Goal: Task Accomplishment & Management: Use online tool/utility

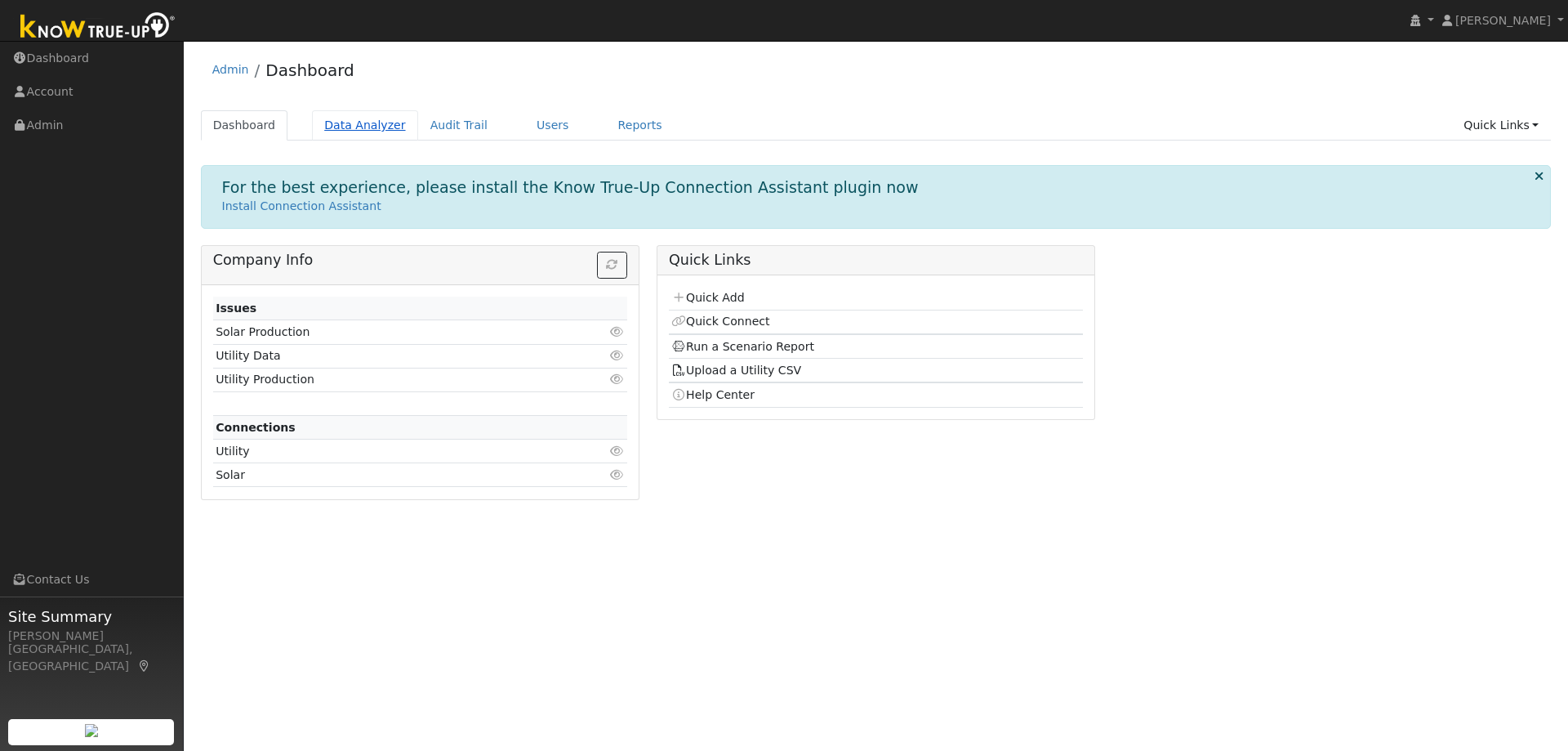
click at [363, 117] on link "Data Analyzer" at bounding box center [365, 125] width 106 height 30
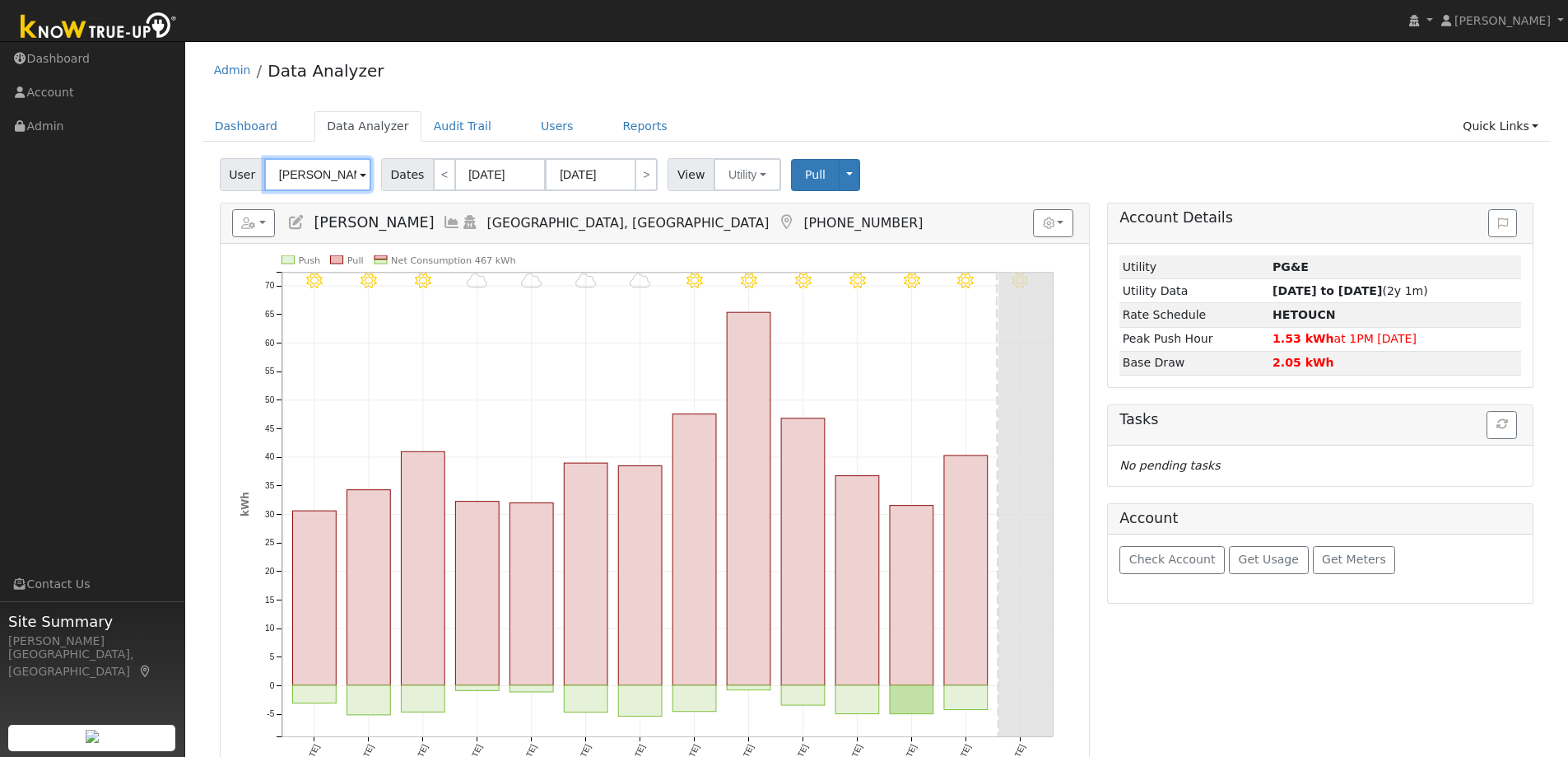
click at [336, 172] on input "[PERSON_NAME]" at bounding box center [317, 174] width 107 height 33
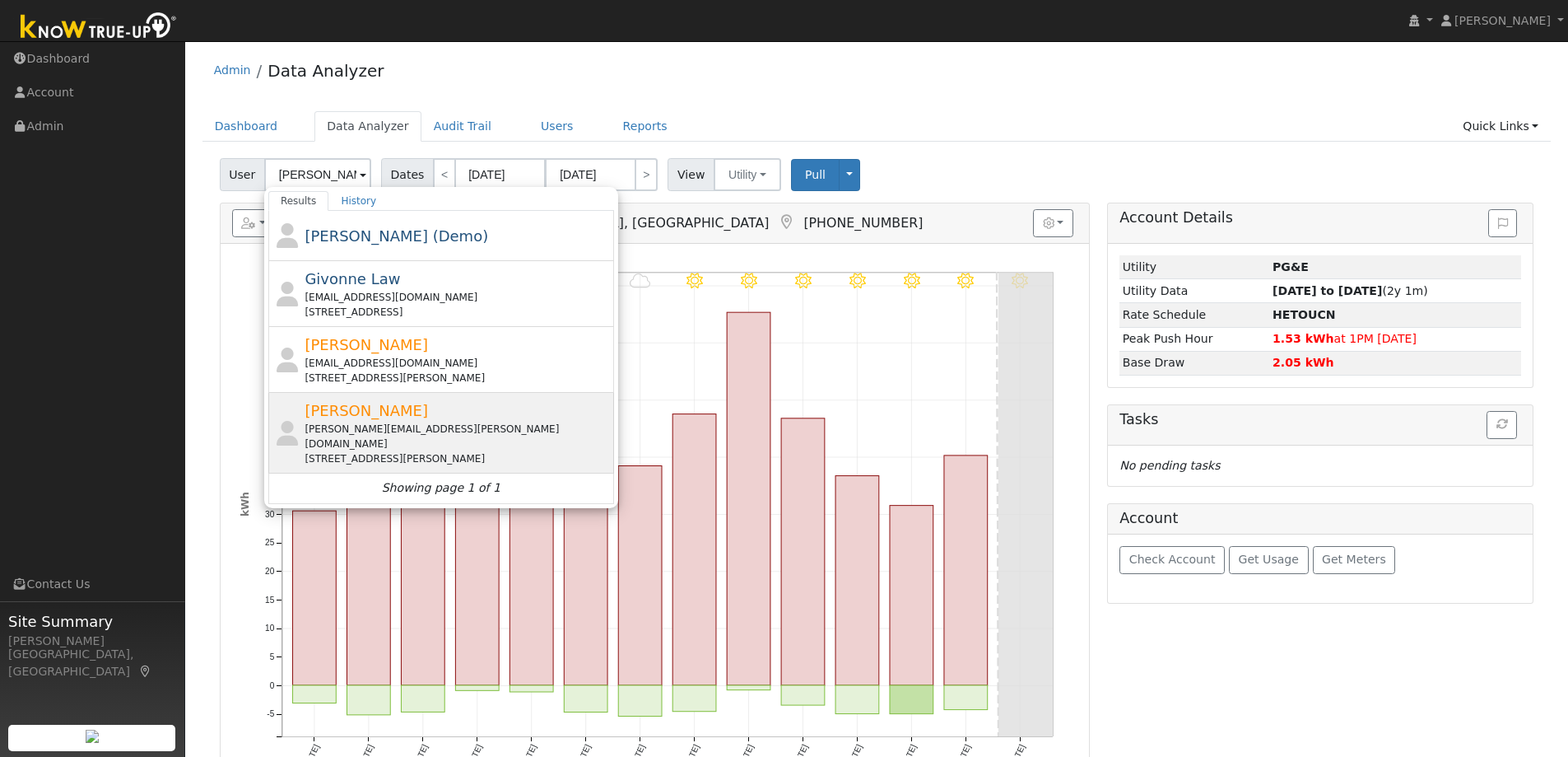
click at [408, 416] on div "[PERSON_NAME] [PERSON_NAME][EMAIL_ADDRESS][PERSON_NAME][DOMAIN_NAME] [STREET_AD…" at bounding box center [457, 432] width 306 height 66
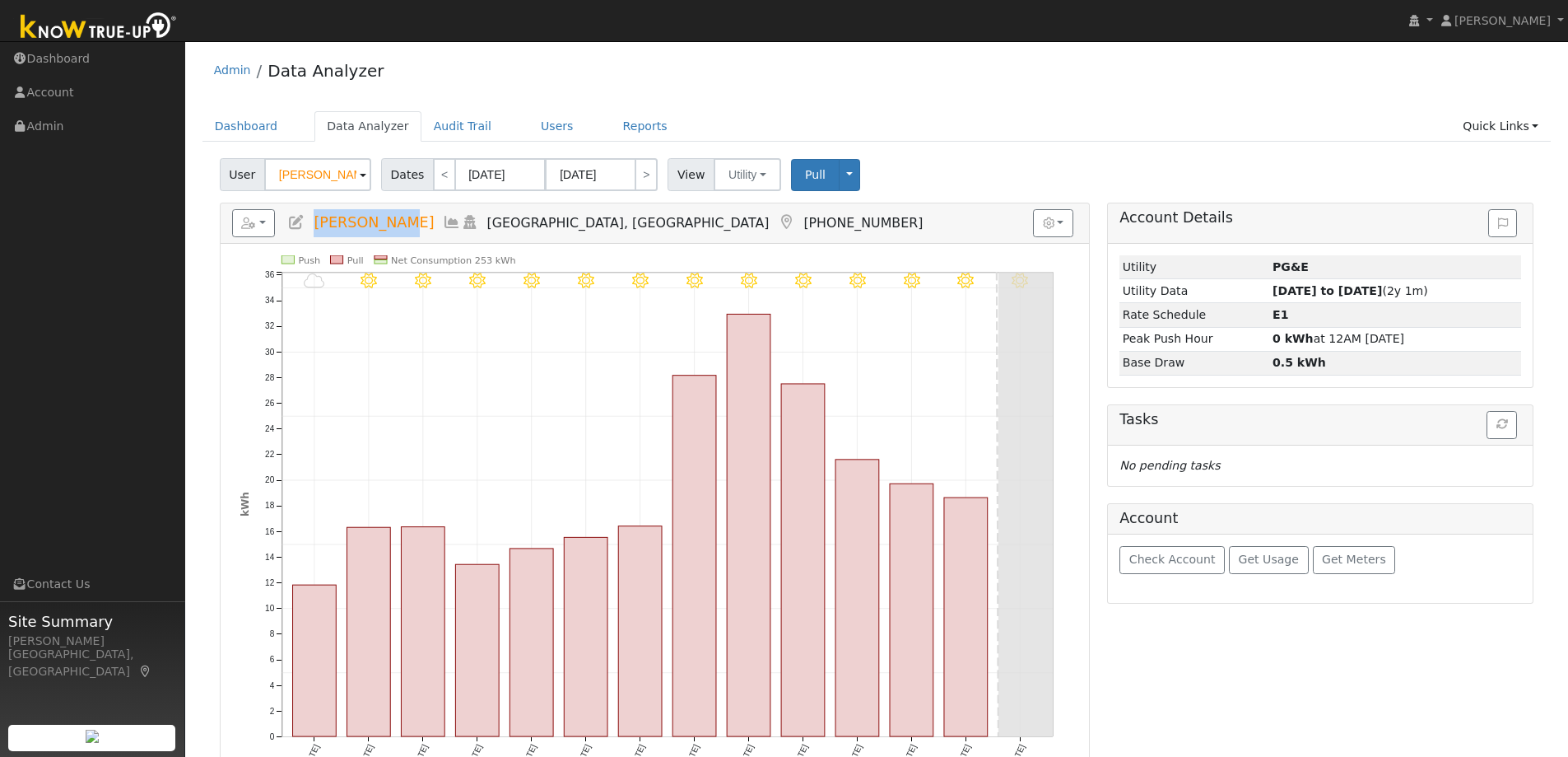
drag, startPoint x: 387, startPoint y: 224, endPoint x: 316, endPoint y: 215, distance: 71.6
click at [316, 215] on span "[PERSON_NAME]" at bounding box center [374, 222] width 120 height 16
copy span "[PERSON_NAME]"
click at [273, 214] on button "button" at bounding box center [254, 222] width 44 height 28
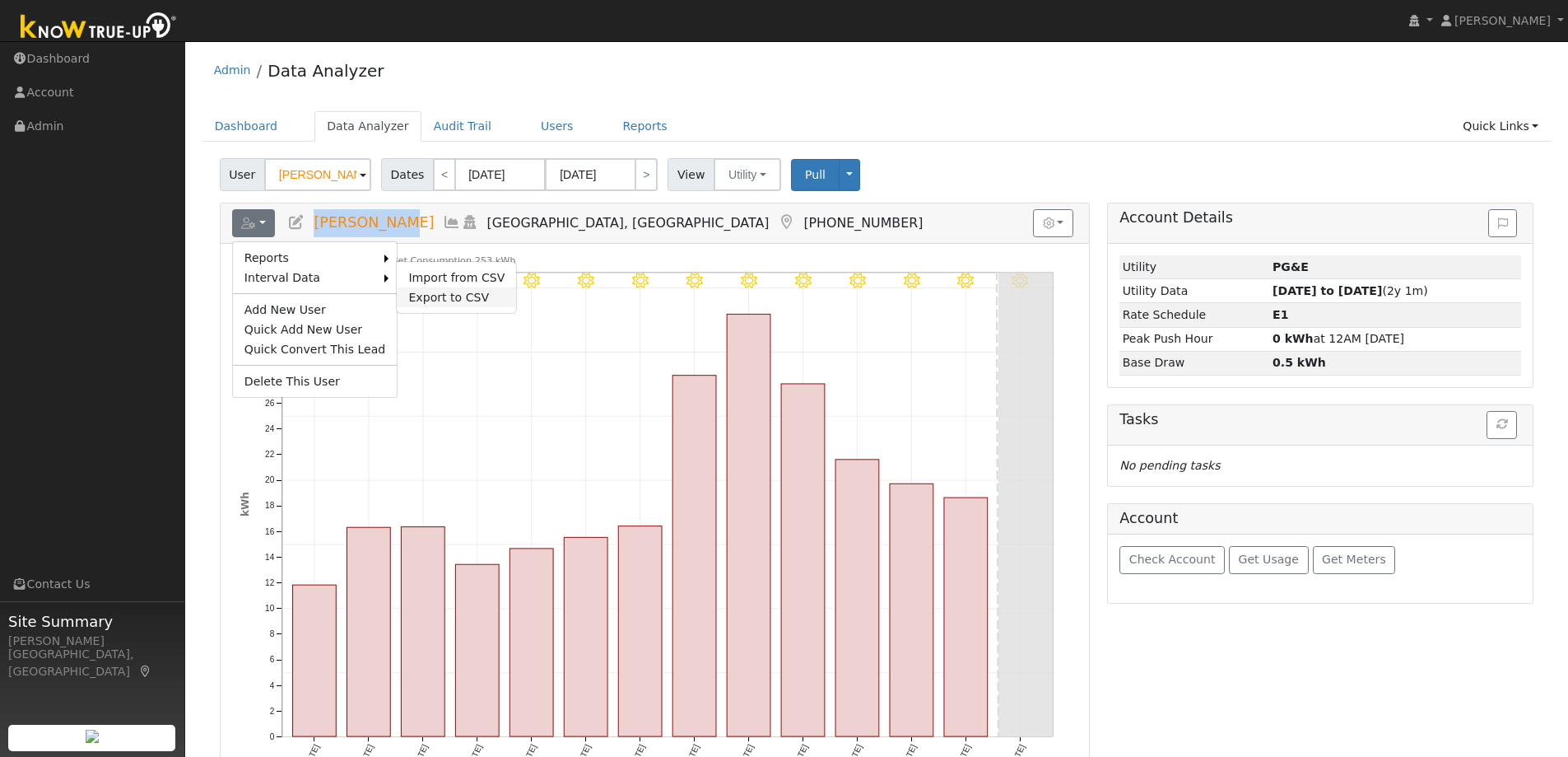
click at [424, 287] on link "Export to CSV" at bounding box center [455, 297] width 119 height 20
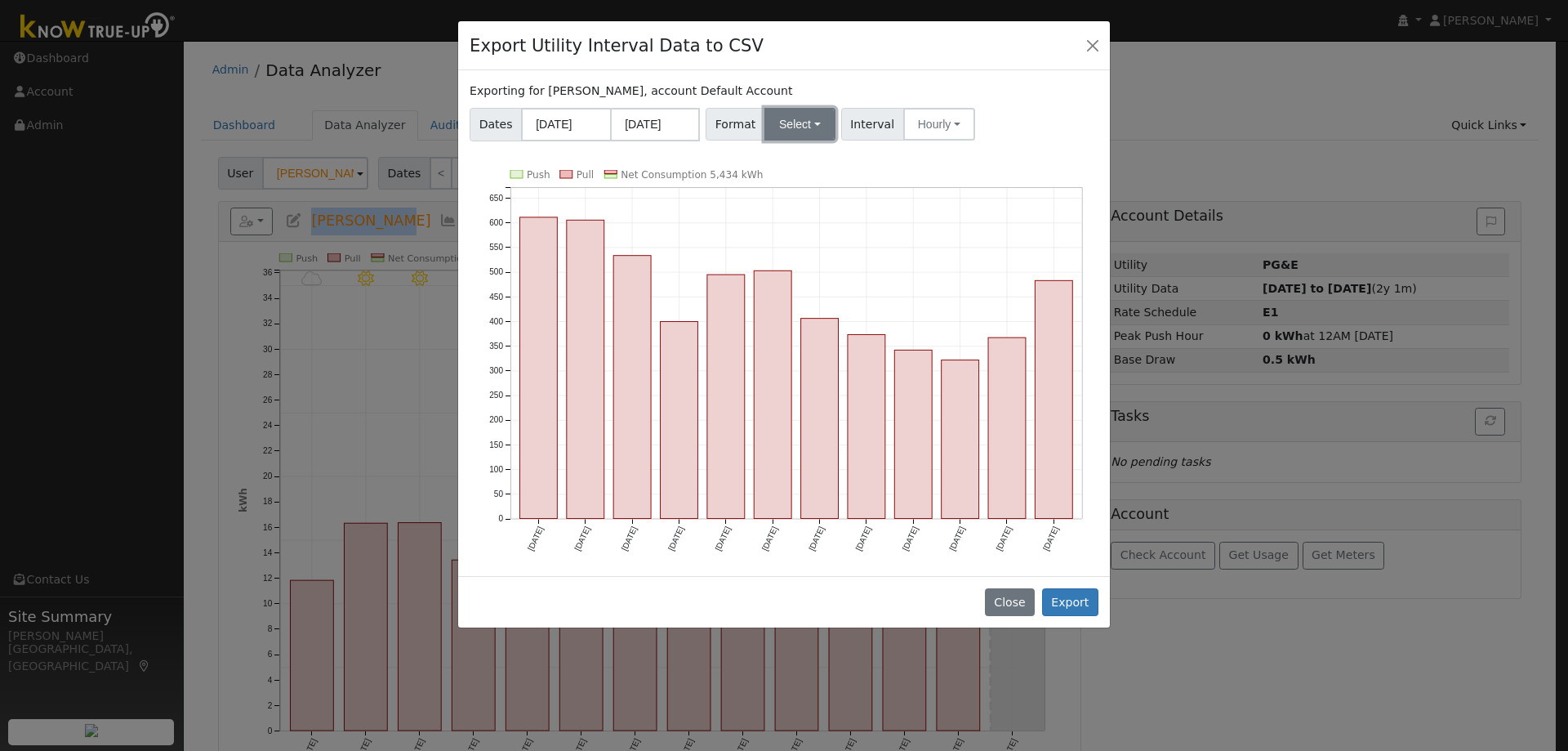
click at [794, 122] on button "Select" at bounding box center [800, 124] width 71 height 33
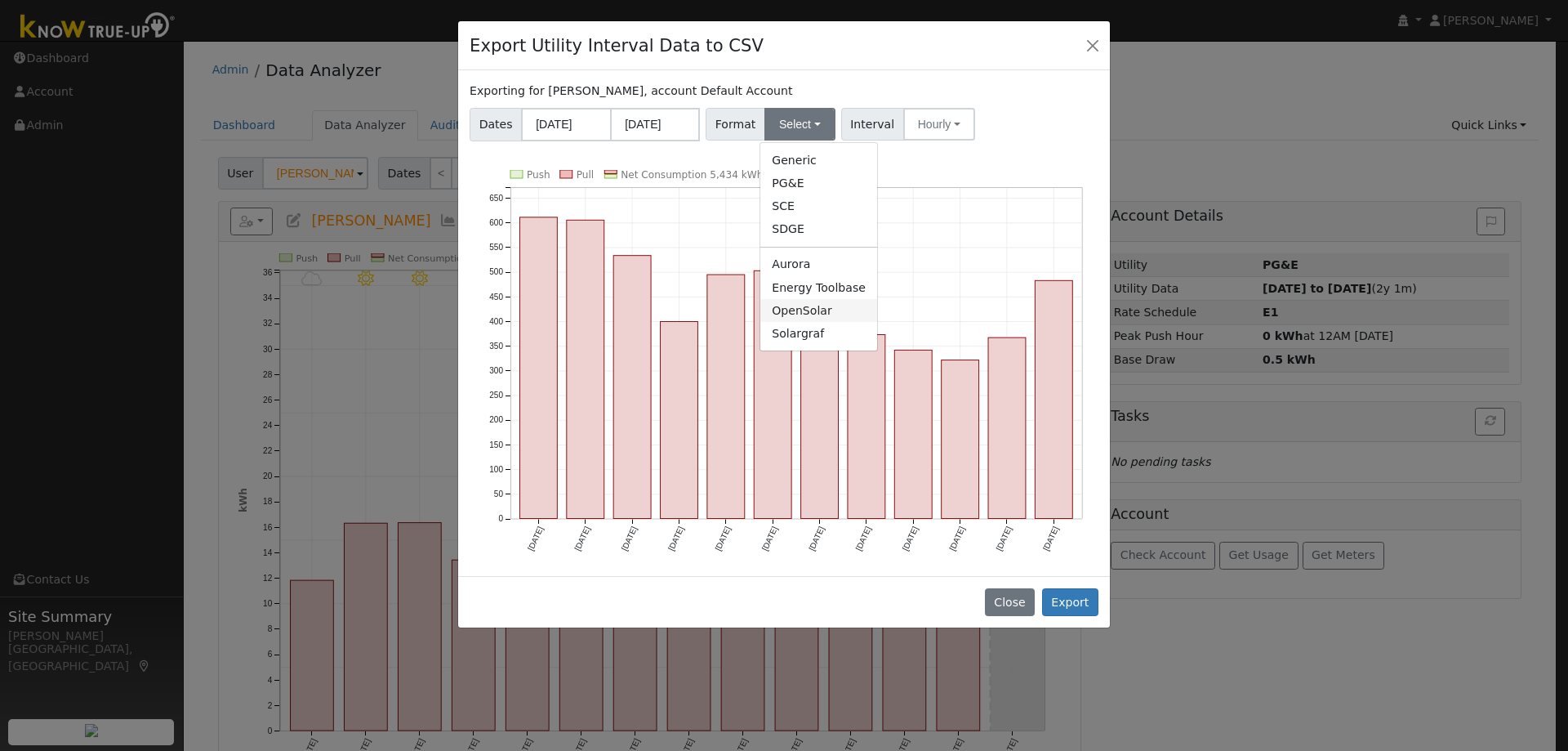
click at [772, 301] on link "OpenSolar" at bounding box center [819, 311] width 117 height 23
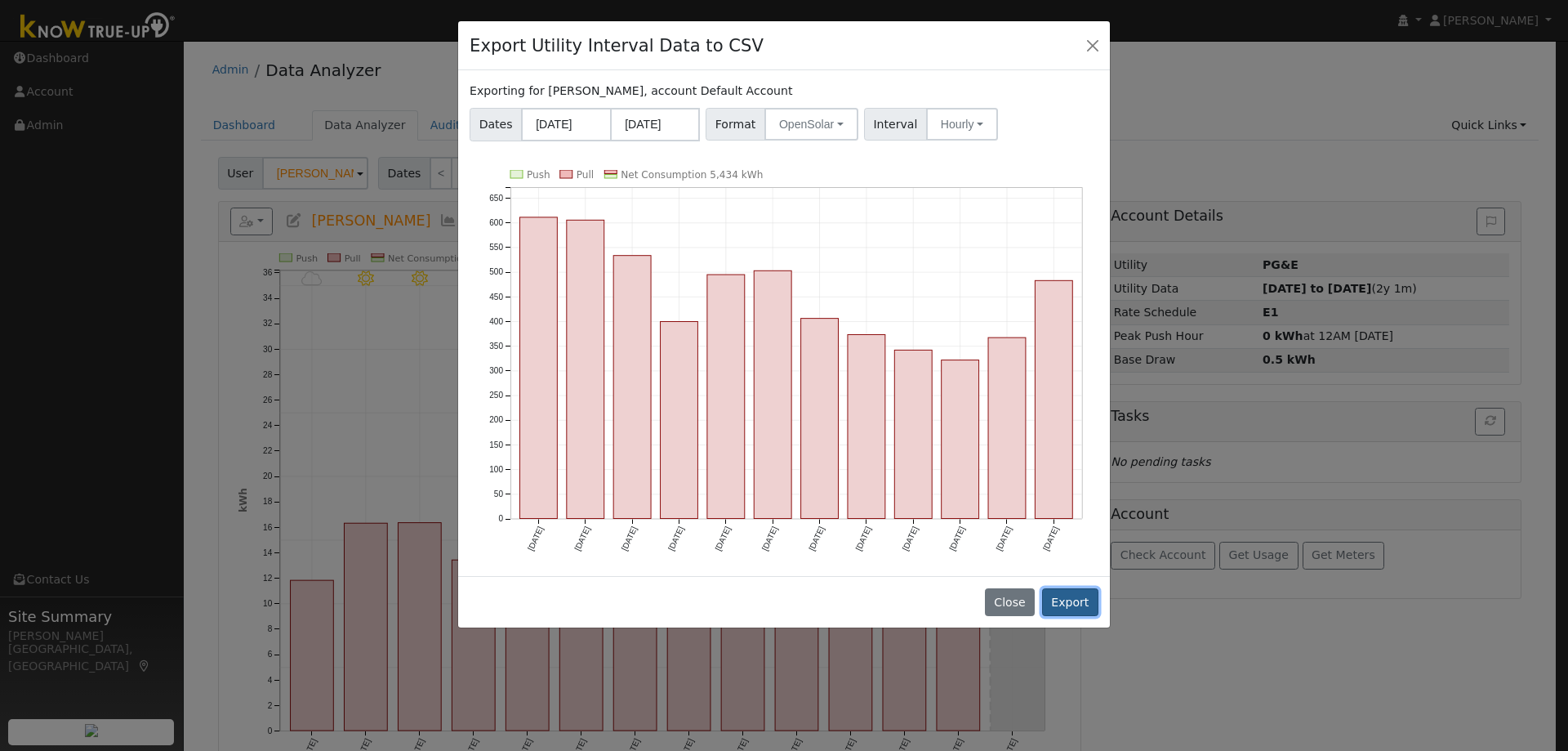
click at [1063, 591] on button "Export" at bounding box center [1070, 602] width 56 height 28
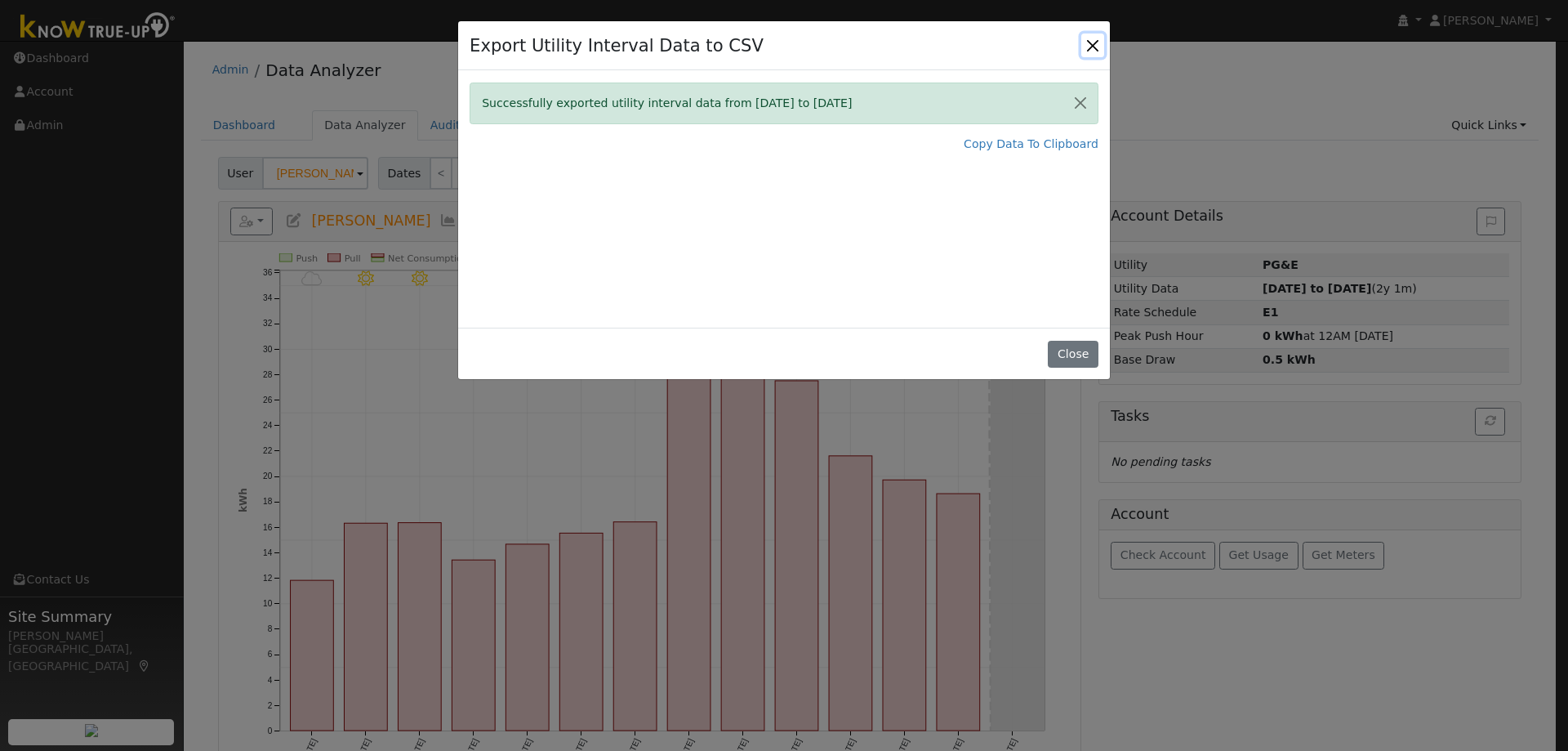
click at [1099, 37] on button "Close" at bounding box center [1093, 45] width 23 height 23
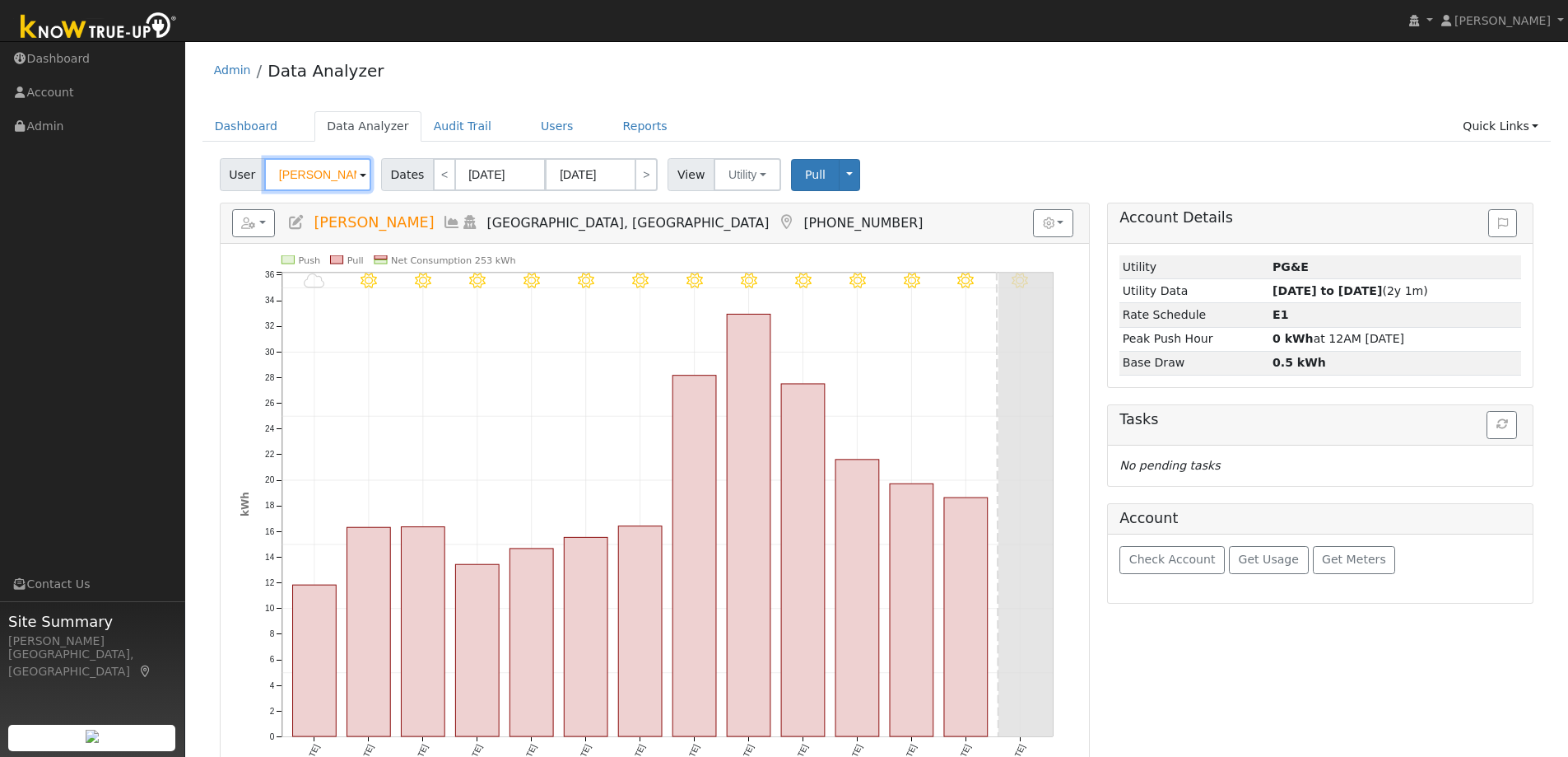
click at [305, 170] on input "[PERSON_NAME]" at bounding box center [317, 174] width 107 height 33
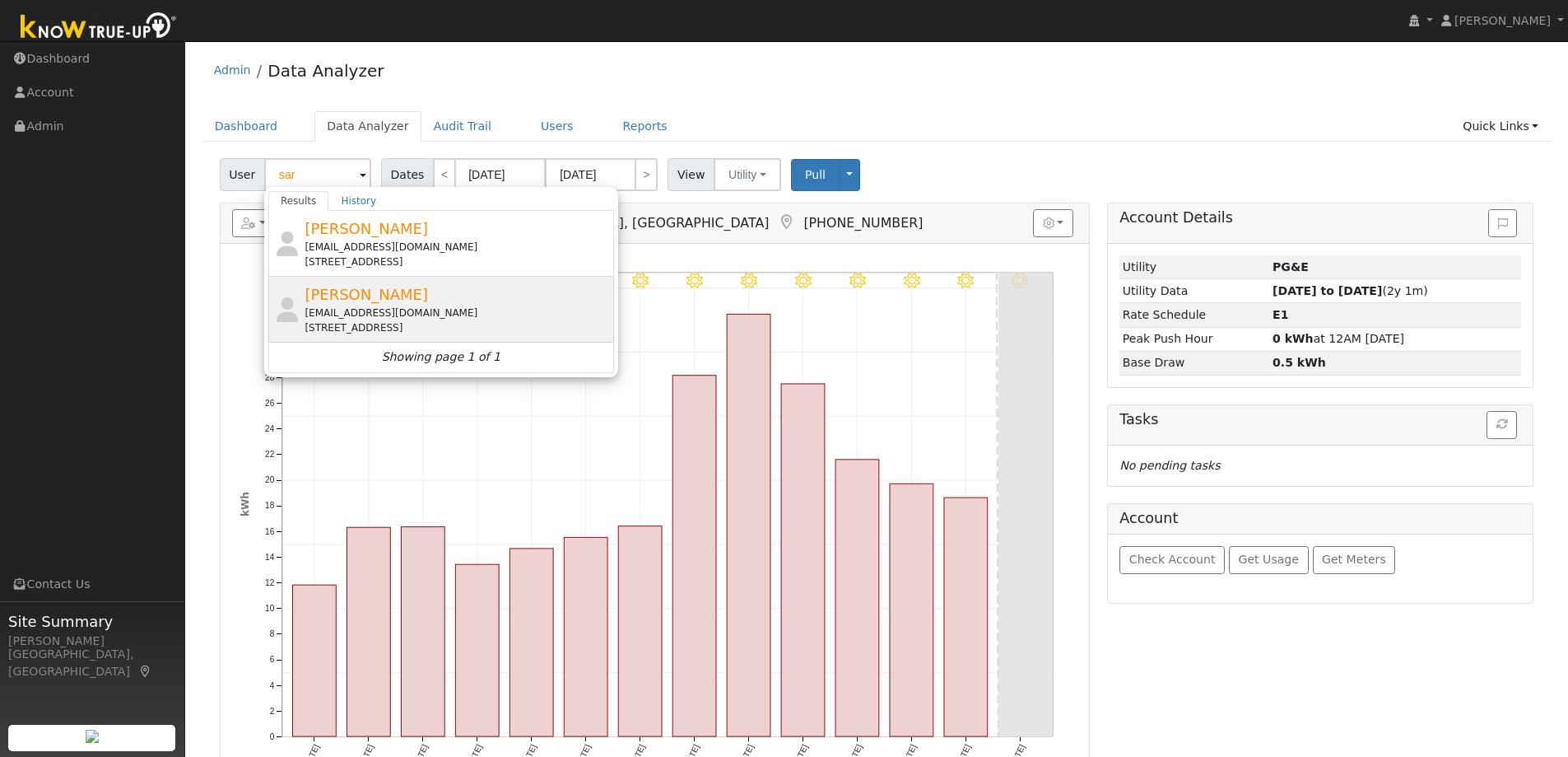
click at [366, 306] on div "[EMAIL_ADDRESS][DOMAIN_NAME]" at bounding box center [457, 313] width 306 height 15
type input "[PERSON_NAME]"
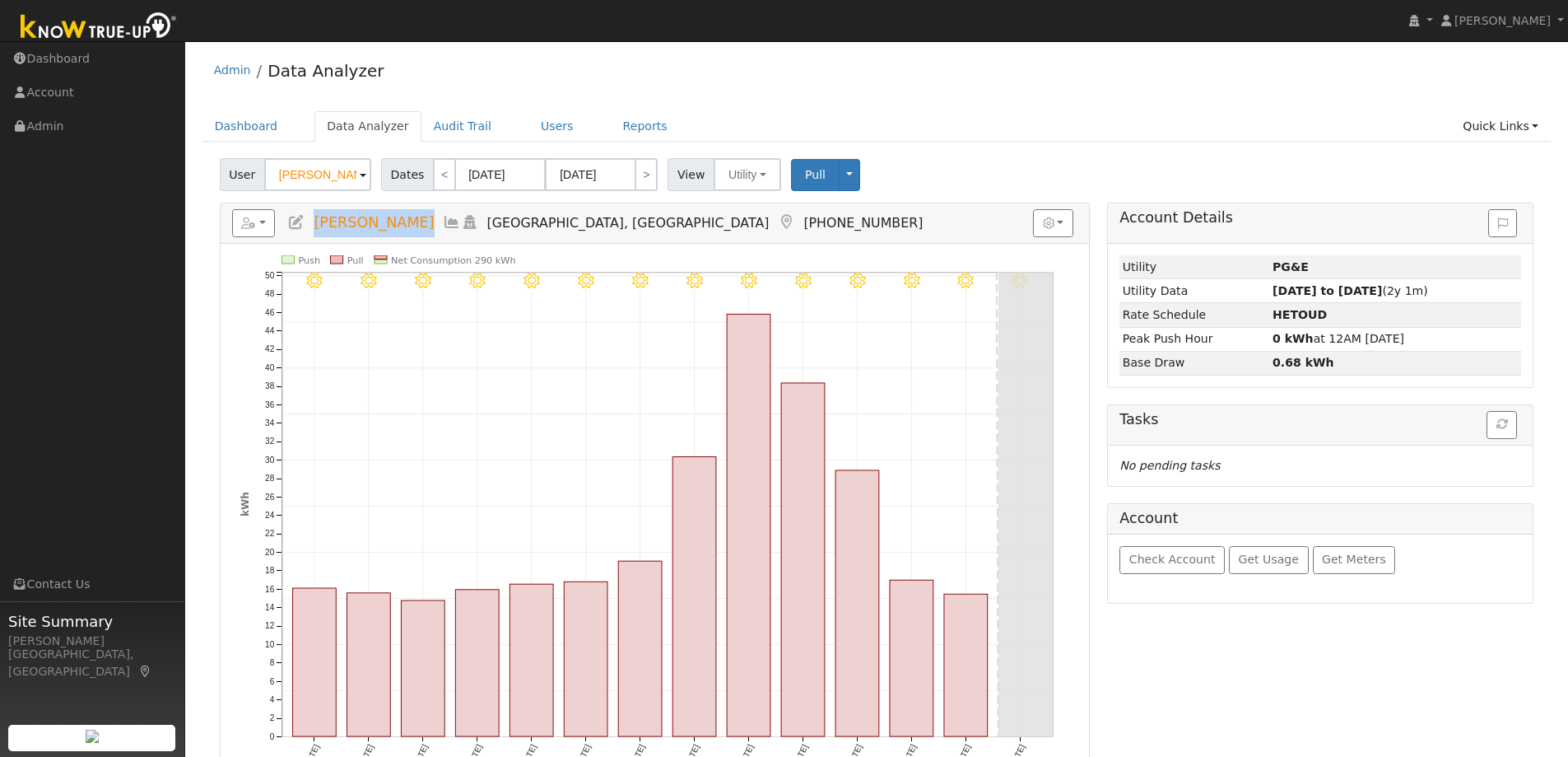
drag, startPoint x: 408, startPoint y: 216, endPoint x: 316, endPoint y: 218, distance: 92.0
click at [316, 218] on h5 "Reports Scenario Health Check Energy Audit Account Timeline User Audit Trail In…" at bounding box center [654, 222] width 845 height 28
copy span "[PERSON_NAME]"
